Goal: Task Accomplishment & Management: Manage account settings

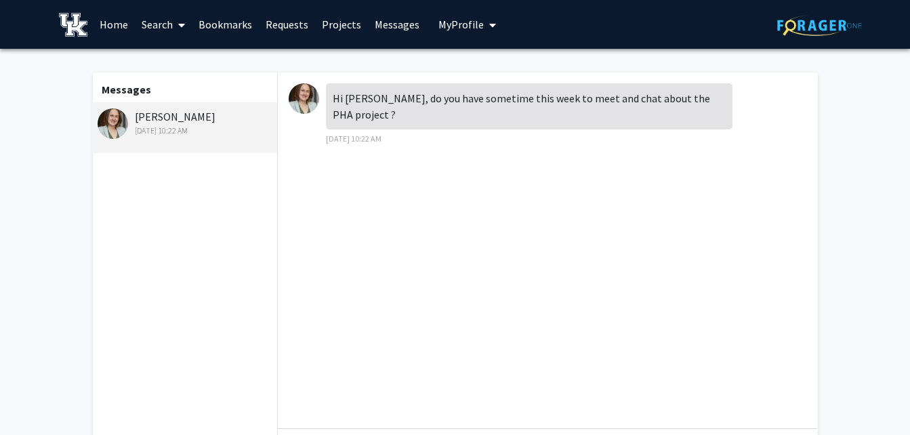
click at [308, 95] on img at bounding box center [304, 98] width 30 height 30
click at [114, 119] on img at bounding box center [113, 123] width 30 height 30
click at [287, 24] on link "Requests" at bounding box center [287, 24] width 56 height 47
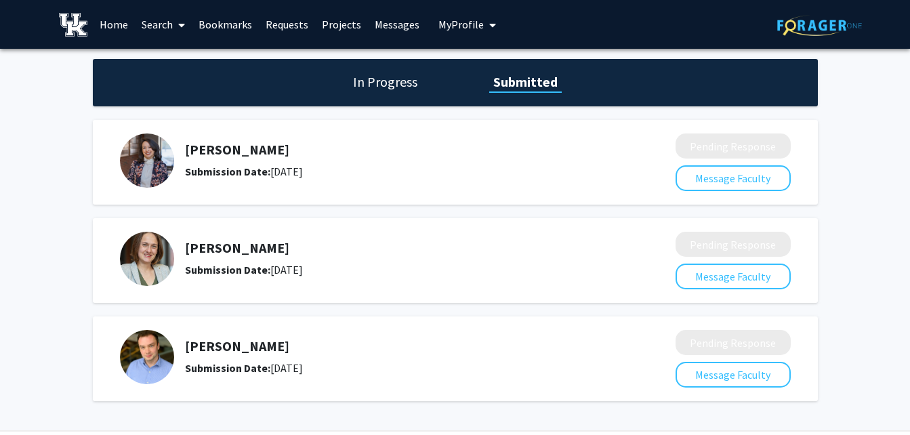
click at [153, 257] on img at bounding box center [147, 259] width 54 height 54
click at [230, 29] on link "Bookmarks" at bounding box center [225, 24] width 67 height 47
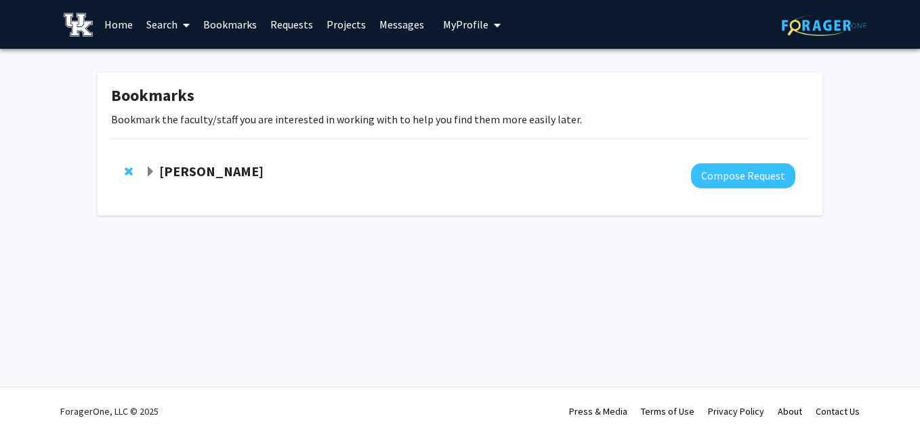
drag, startPoint x: 159, startPoint y: 171, endPoint x: 261, endPoint y: 167, distance: 101.7
click at [261, 167] on div "[PERSON_NAME]" at bounding box center [291, 171] width 293 height 17
copy strong "[PERSON_NAME]"
click at [602, 85] on div "Bookmarks Bookmark the faculty/staff you are interested in working with to help…" at bounding box center [460, 143] width 725 height 143
click at [150, 171] on span "Expand Jakub Famulski Bookmark" at bounding box center [150, 172] width 11 height 11
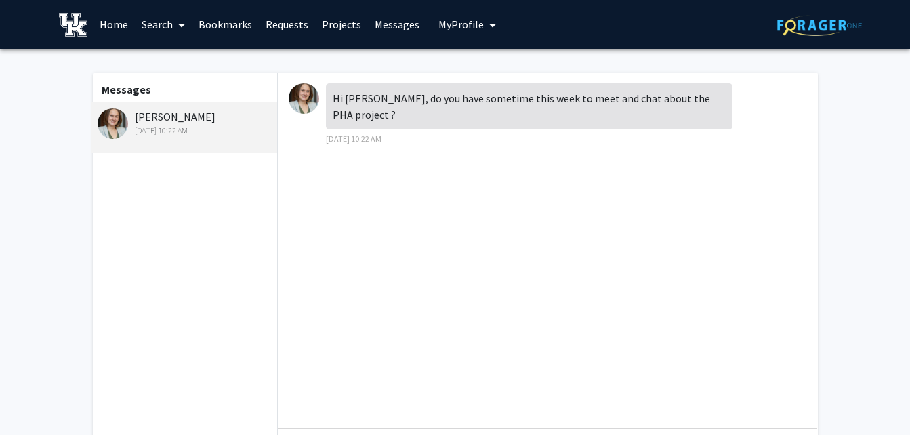
click at [276, 24] on link "Requests" at bounding box center [287, 24] width 56 height 47
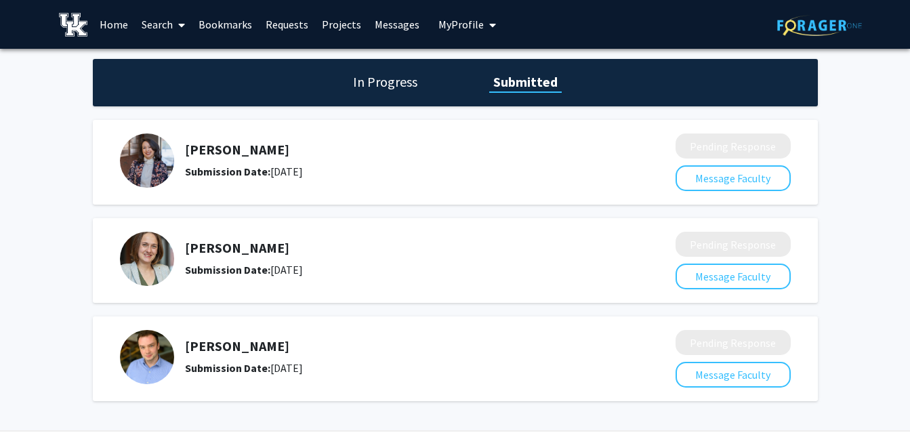
drag, startPoint x: 187, startPoint y: 249, endPoint x: 327, endPoint y: 255, distance: 140.4
click at [327, 255] on h5 "[PERSON_NAME]" at bounding box center [394, 248] width 419 height 16
copy h5 "[PERSON_NAME]"
click at [161, 23] on link "Search" at bounding box center [163, 24] width 57 height 47
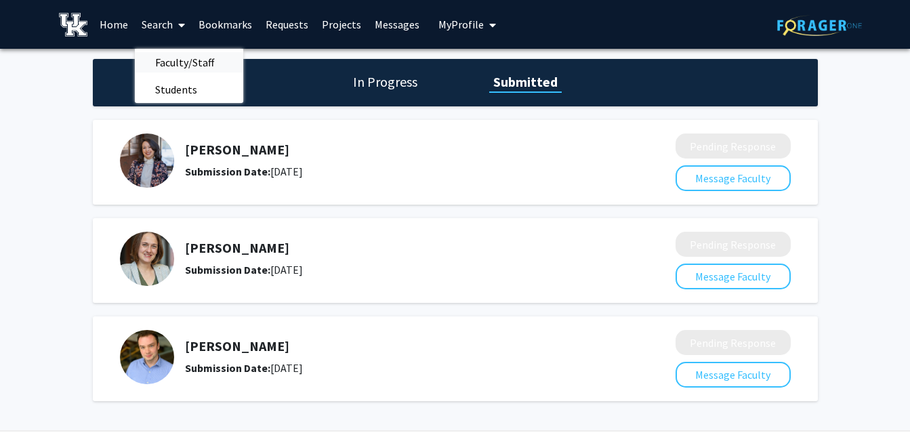
click at [177, 62] on span "Faculty/Staff" at bounding box center [185, 62] width 100 height 27
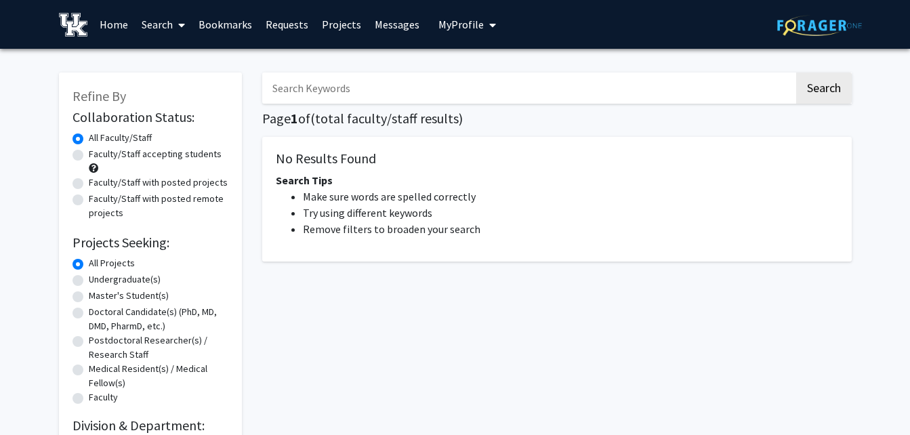
click at [360, 92] on input "Search Keywords" at bounding box center [528, 87] width 532 height 31
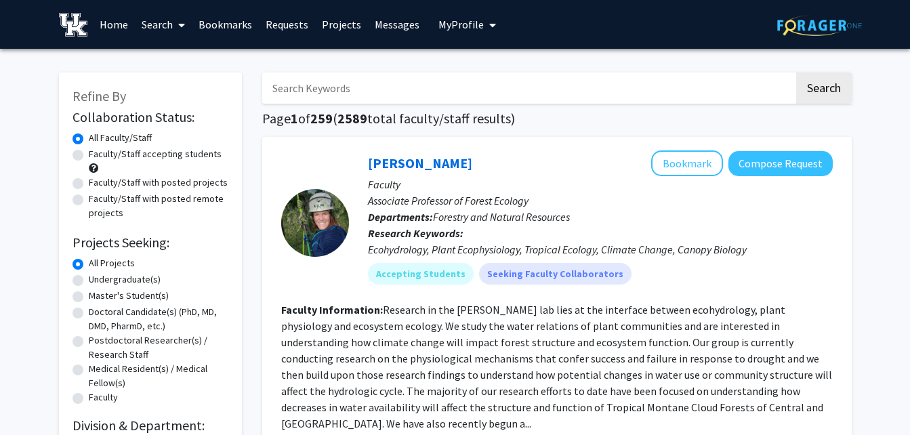
paste input "[PERSON_NAME]"
type input "[PERSON_NAME]"
click at [796, 72] on button "Search" at bounding box center [824, 87] width 56 height 31
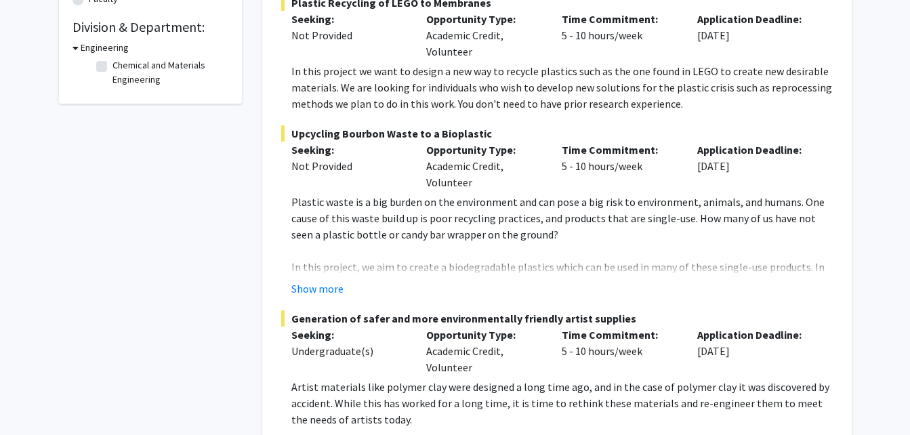
scroll to position [397, 0]
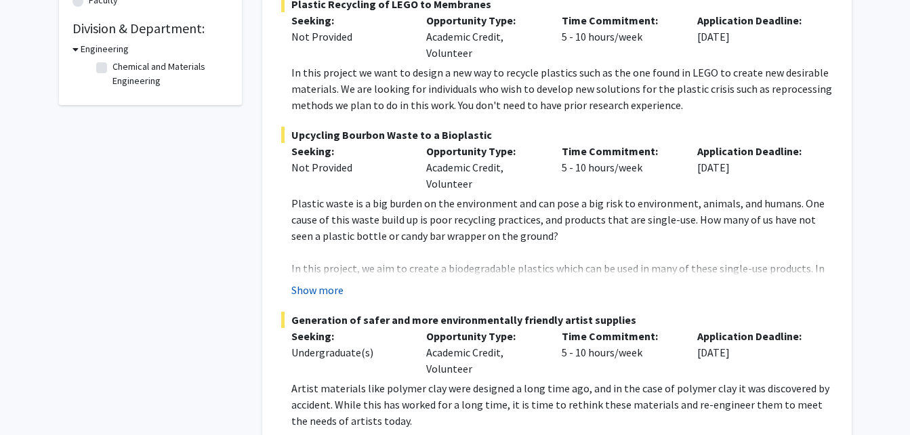
click at [320, 291] on button "Show more" at bounding box center [317, 290] width 52 height 16
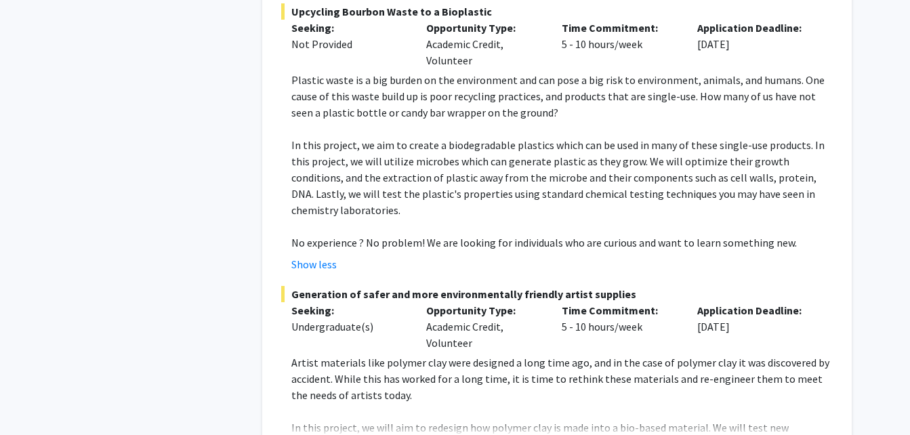
scroll to position [521, 0]
click at [435, 190] on p "In this project, we aim to create a biodegradable plastics which can be used in…" at bounding box center [561, 176] width 541 height 81
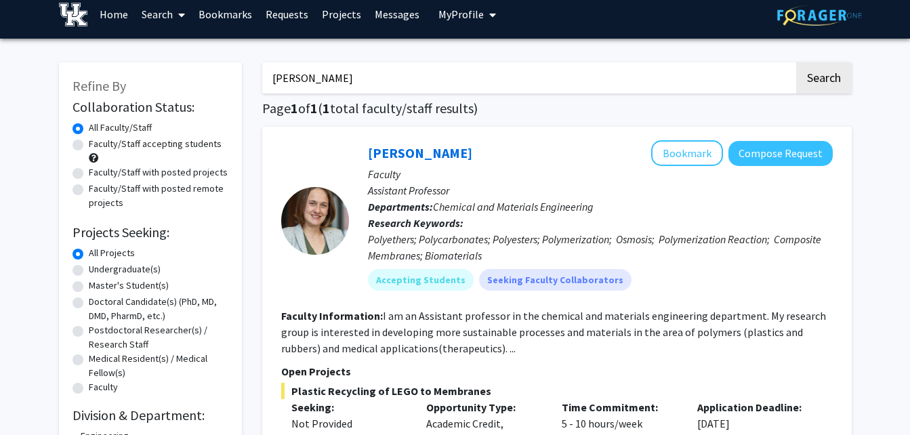
scroll to position [9, 0]
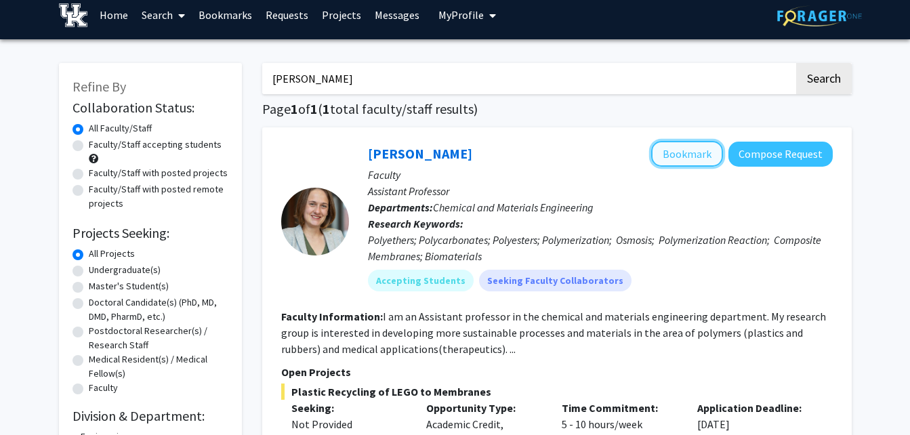
click at [700, 154] on button "Bookmark" at bounding box center [687, 154] width 72 height 26
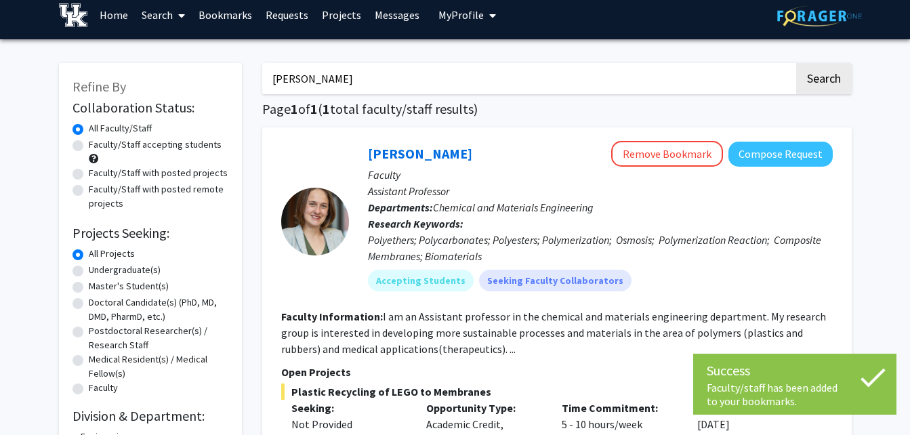
click at [228, 17] on link "Bookmarks" at bounding box center [225, 14] width 67 height 47
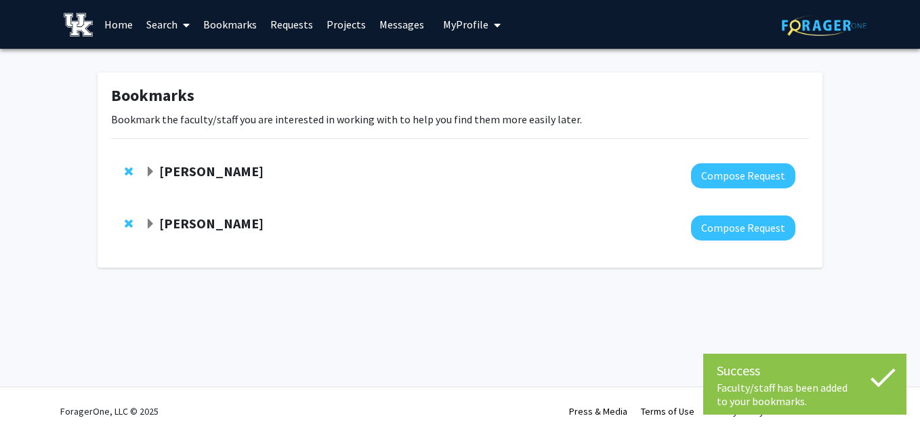
click at [145, 170] on span "Expand Jakub Famulski Bookmark" at bounding box center [150, 172] width 11 height 11
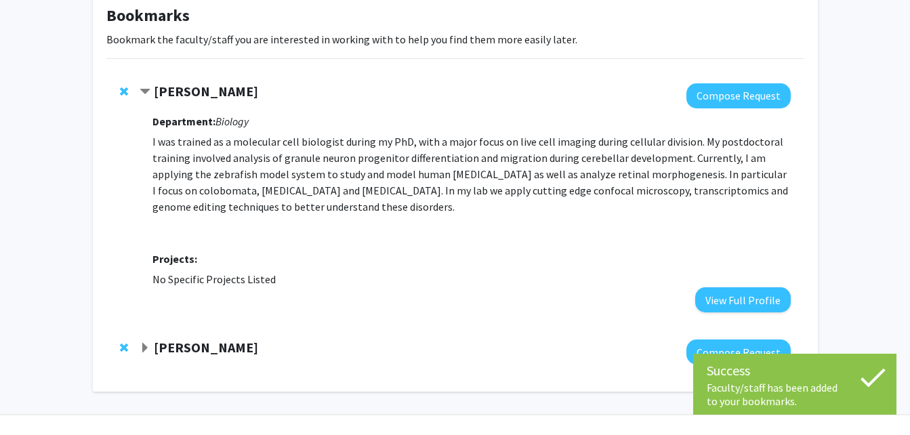
scroll to position [108, 0]
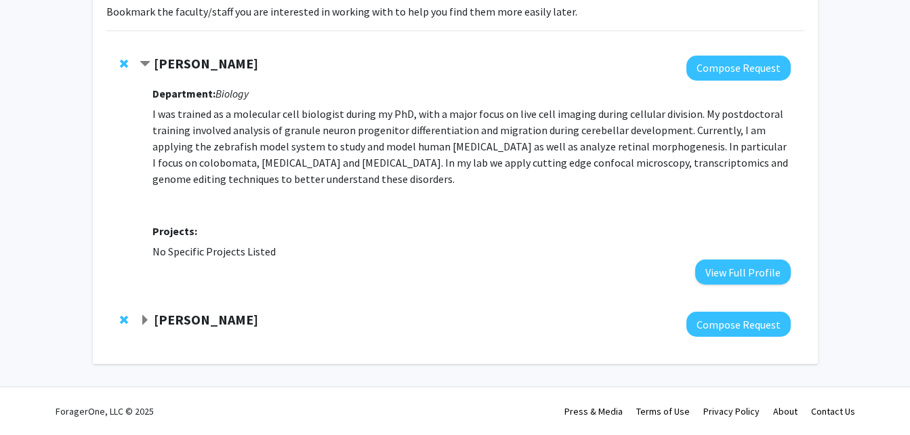
click at [150, 311] on div "[PERSON_NAME] Compose Request" at bounding box center [455, 324] width 698 height 52
click at [145, 318] on span "Expand Malgorzata Chwatko Bookmark" at bounding box center [145, 320] width 11 height 11
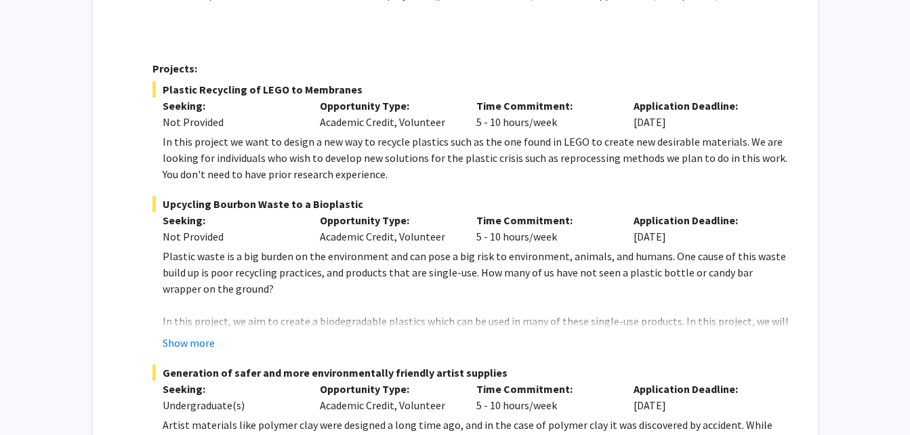
scroll to position [516, 0]
click at [196, 345] on button "Show more" at bounding box center [189, 342] width 52 height 16
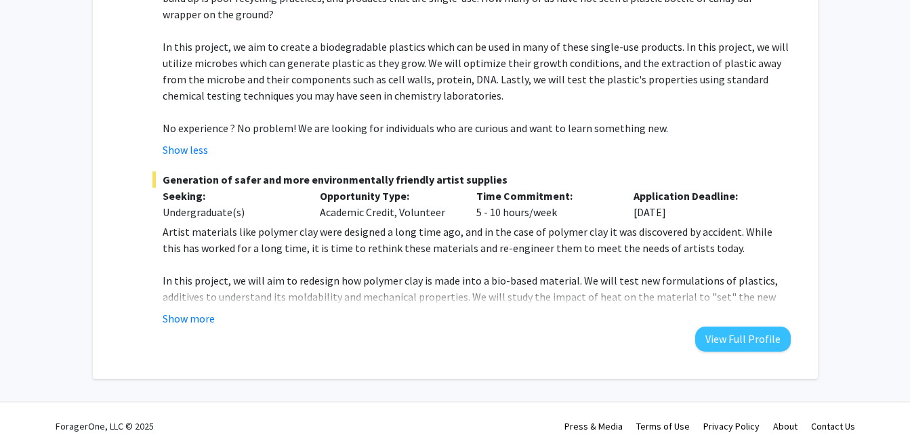
scroll to position [791, 0]
click at [173, 312] on button "Show more" at bounding box center [189, 318] width 52 height 16
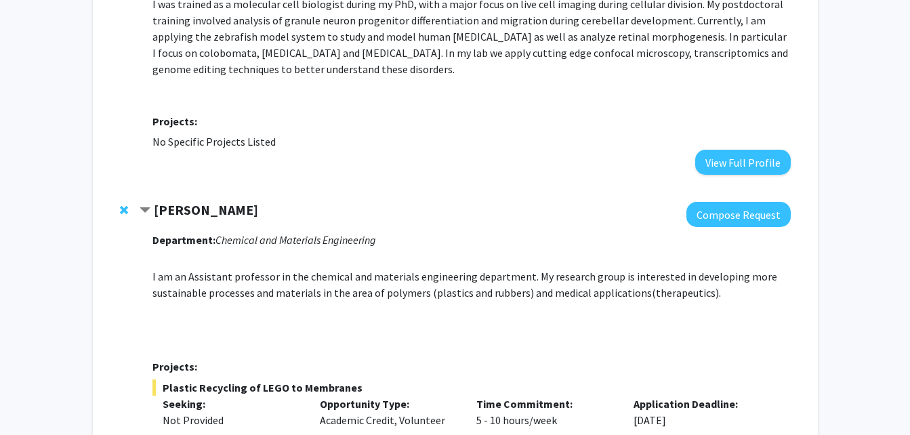
scroll to position [217, 0]
click at [148, 213] on span "Contract Malgorzata Chwatko Bookmark" at bounding box center [145, 211] width 11 height 11
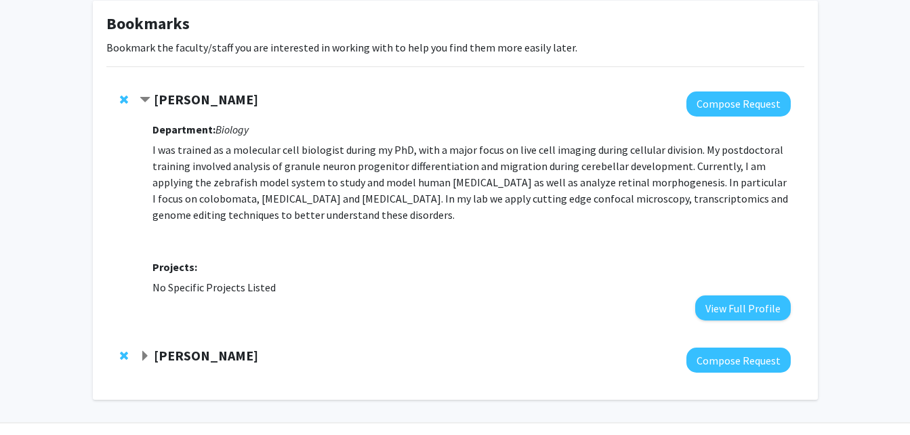
scroll to position [71, 0]
click at [150, 102] on span "Contract Jakub Famulski Bookmark" at bounding box center [145, 101] width 11 height 11
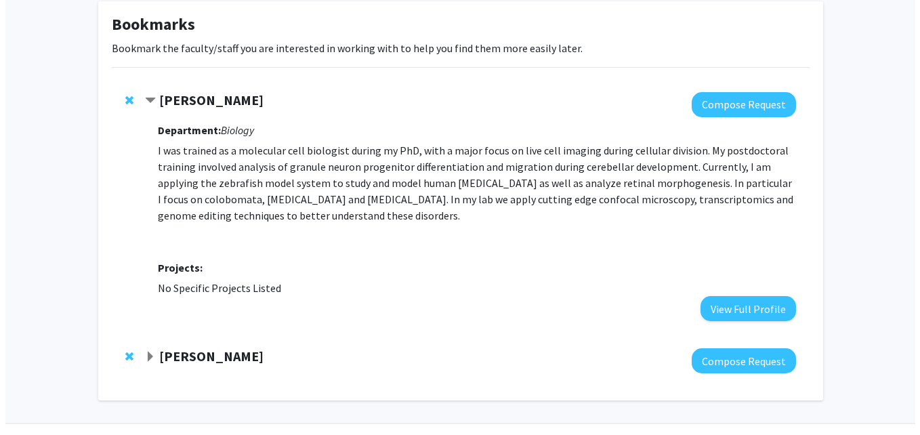
scroll to position [0, 0]
